Goal: Information Seeking & Learning: Check status

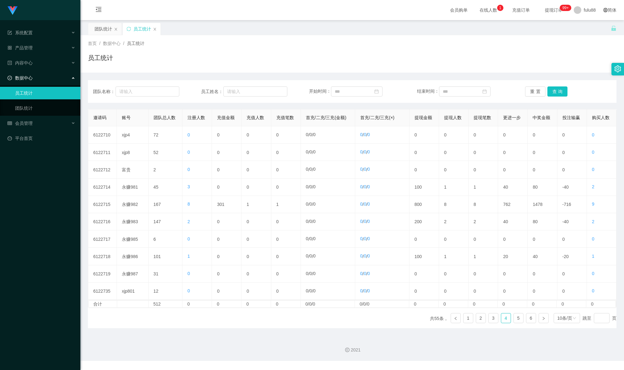
drag, startPoint x: 107, startPoint y: 30, endPoint x: 87, endPoint y: 23, distance: 21.1
click at [107, 30] on font "团队统计" at bounding box center [104, 28] width 18 height 5
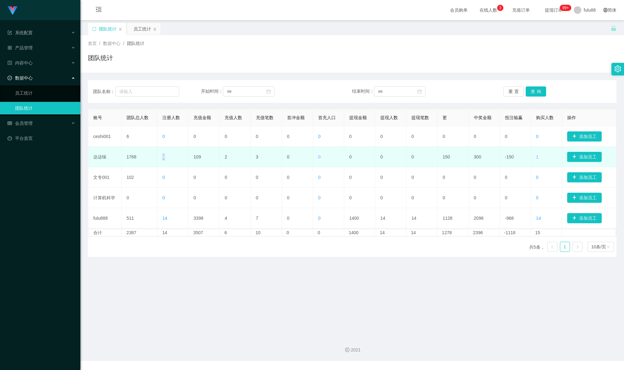
drag, startPoint x: 167, startPoint y: 156, endPoint x: 163, endPoint y: 156, distance: 4.7
click at [163, 156] on td "0" at bounding box center [172, 157] width 31 height 20
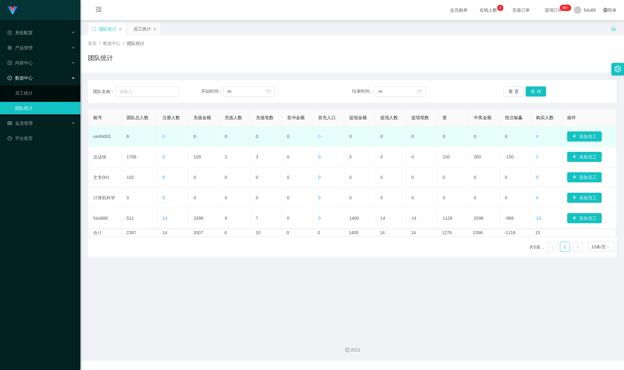
click at [340, 143] on td "0" at bounding box center [328, 136] width 31 height 20
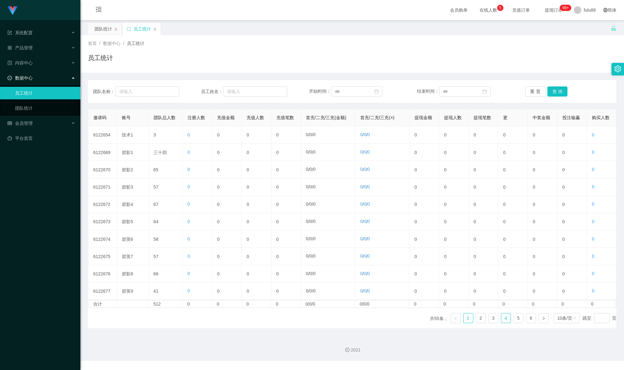
click at [501, 323] on link "4" at bounding box center [505, 317] width 9 height 9
click at [104, 27] on font "团队统计" at bounding box center [104, 28] width 18 height 5
